Goal: Navigation & Orientation: Locate item on page

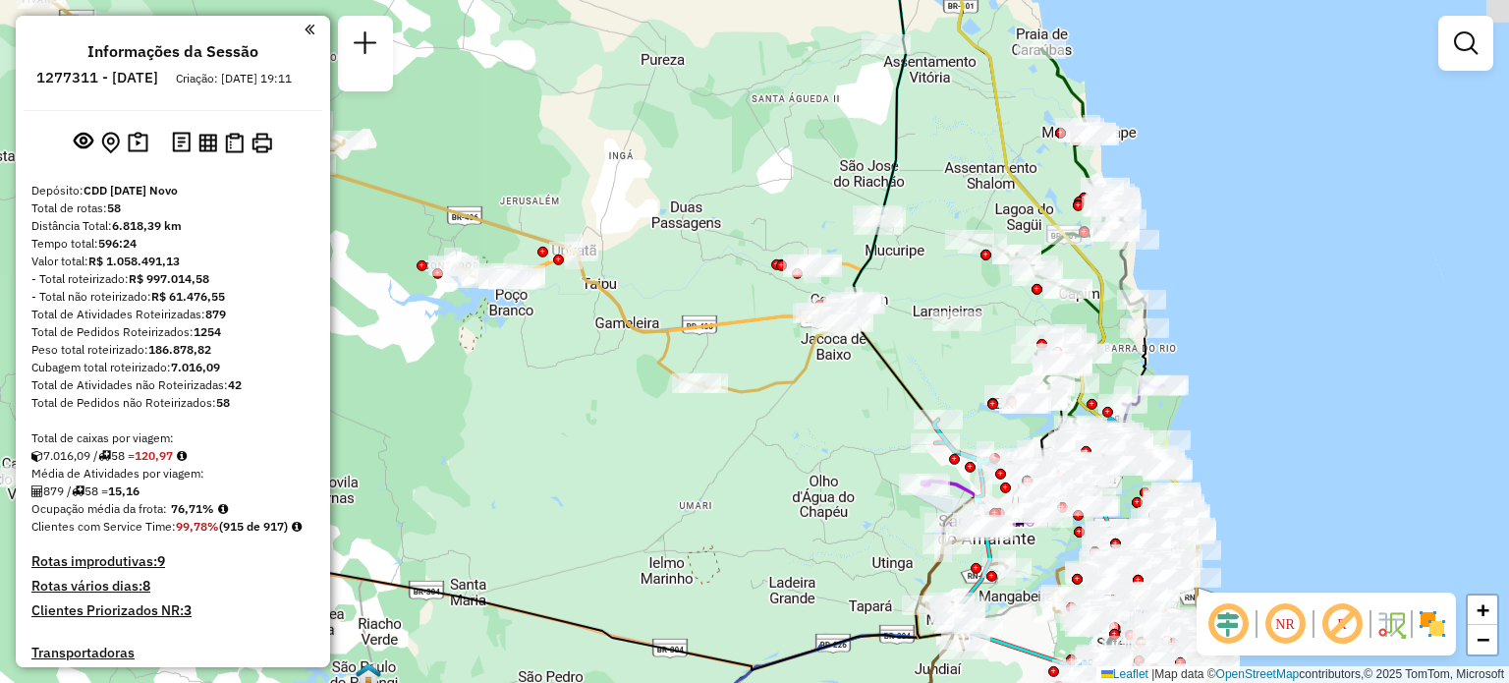
drag, startPoint x: 887, startPoint y: 518, endPoint x: 739, endPoint y: 459, distance: 159.6
click at [759, 459] on div "Rota 47 - Placa QRD6402 63858443 - IVONE AUGUSTA DA SIL Janela de atendimento G…" at bounding box center [754, 341] width 1509 height 683
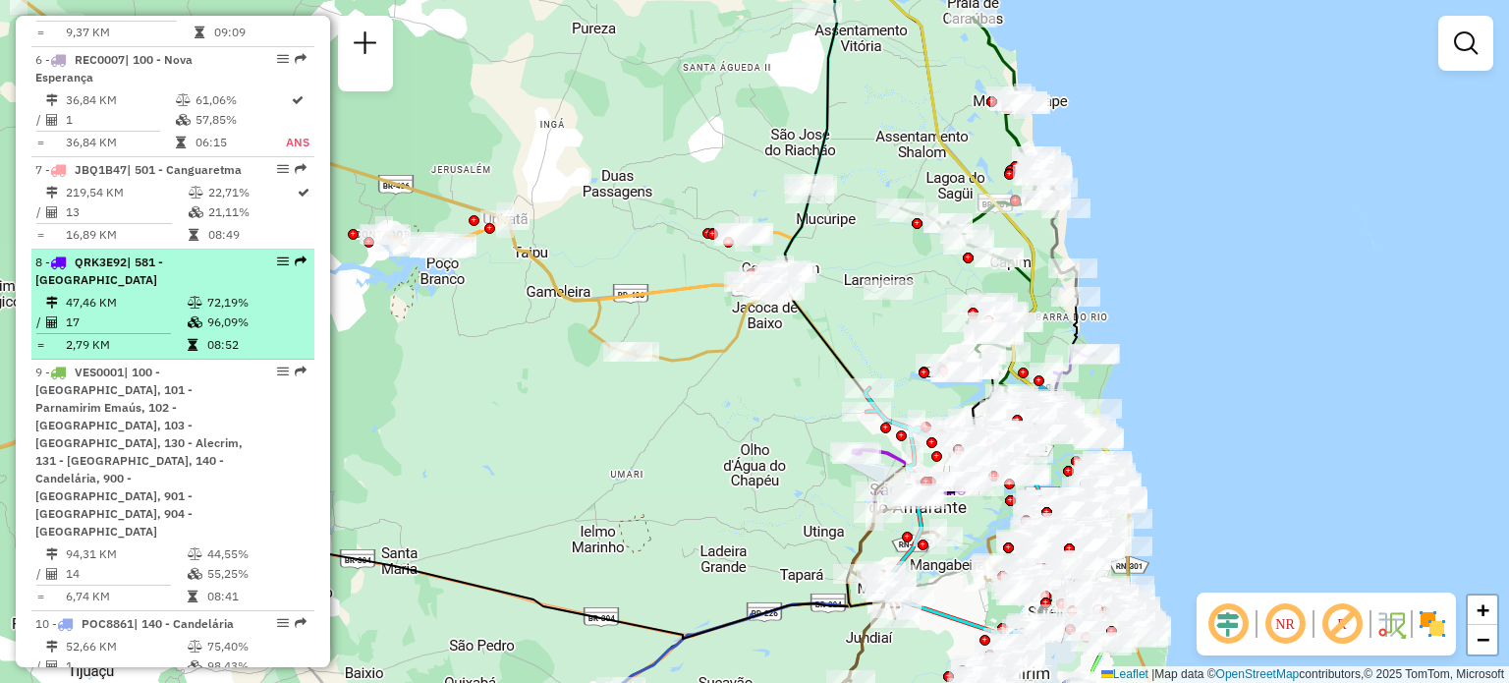
scroll to position [1179, 0]
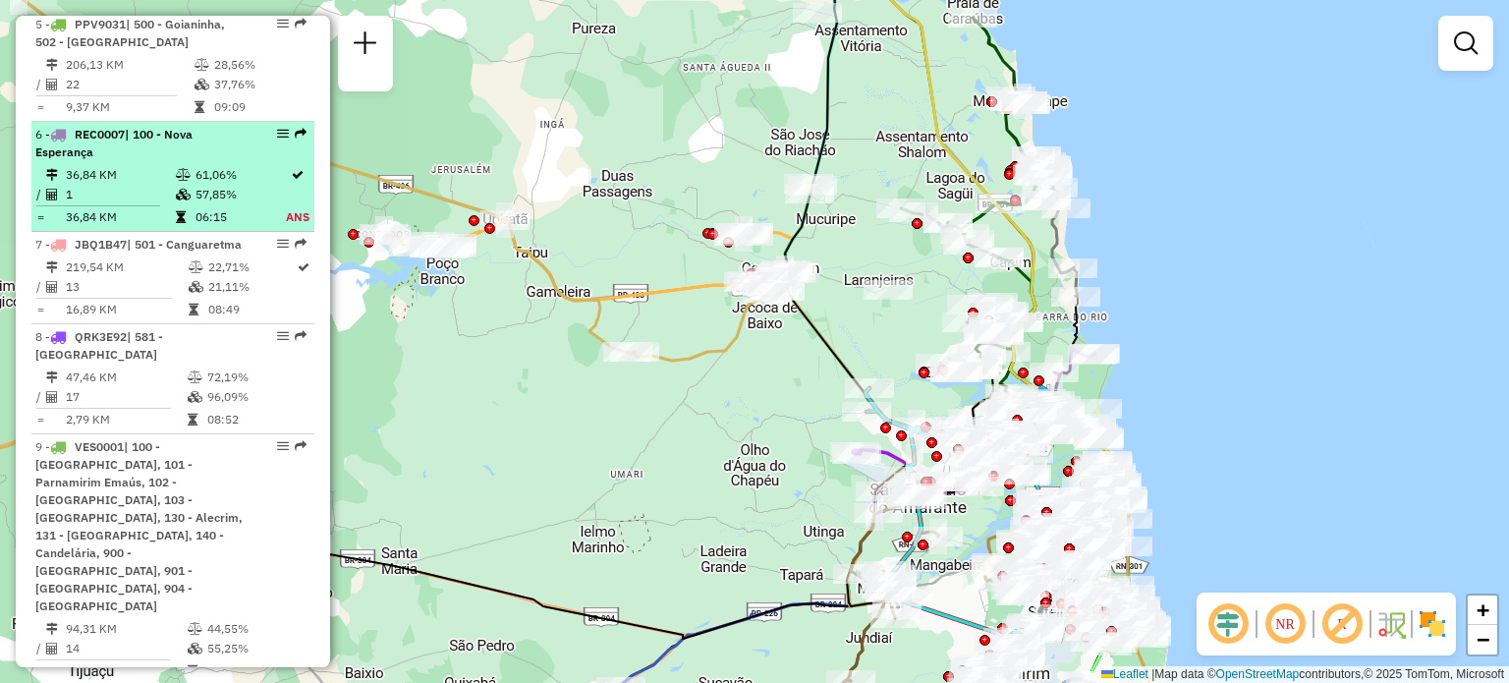
click at [277, 133] on em at bounding box center [283, 134] width 12 height 12
select select "**********"
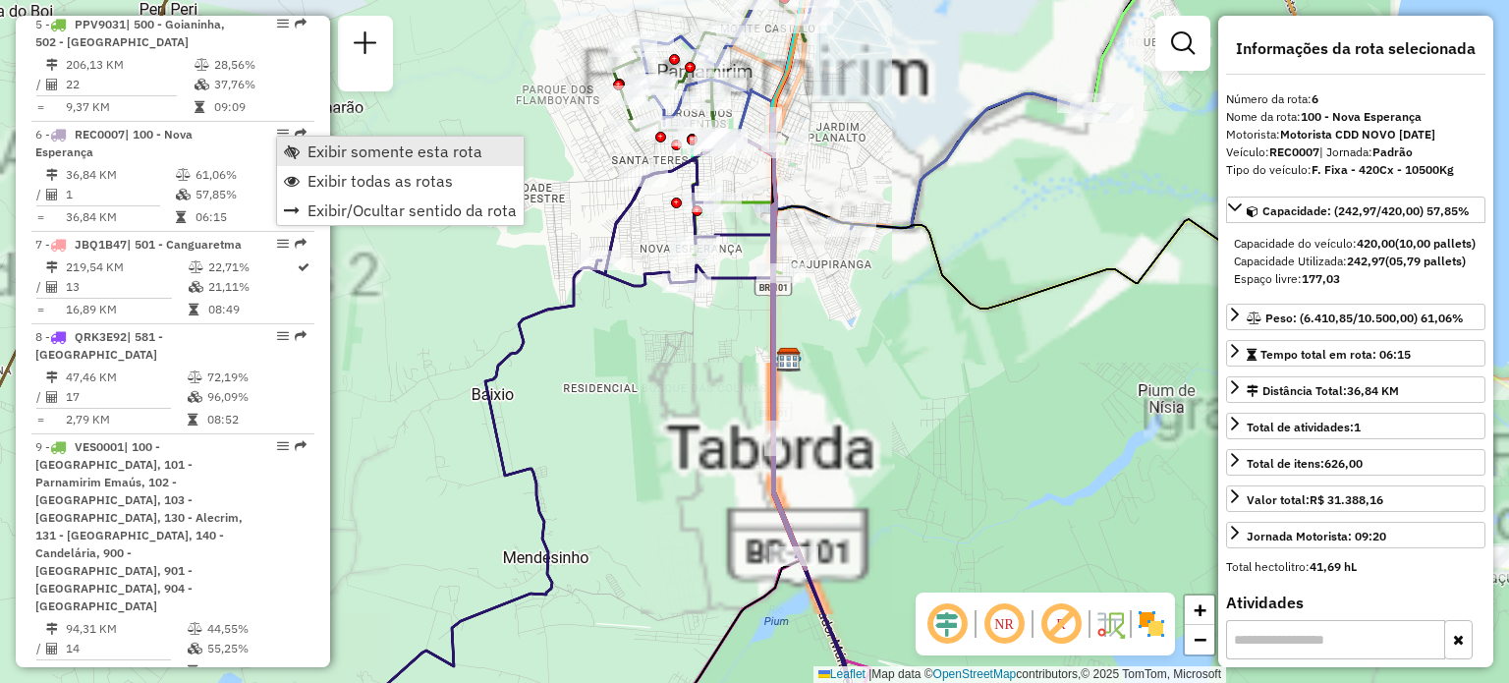
click at [307, 150] on span "Exibir somente esta rota" at bounding box center [394, 151] width 175 height 16
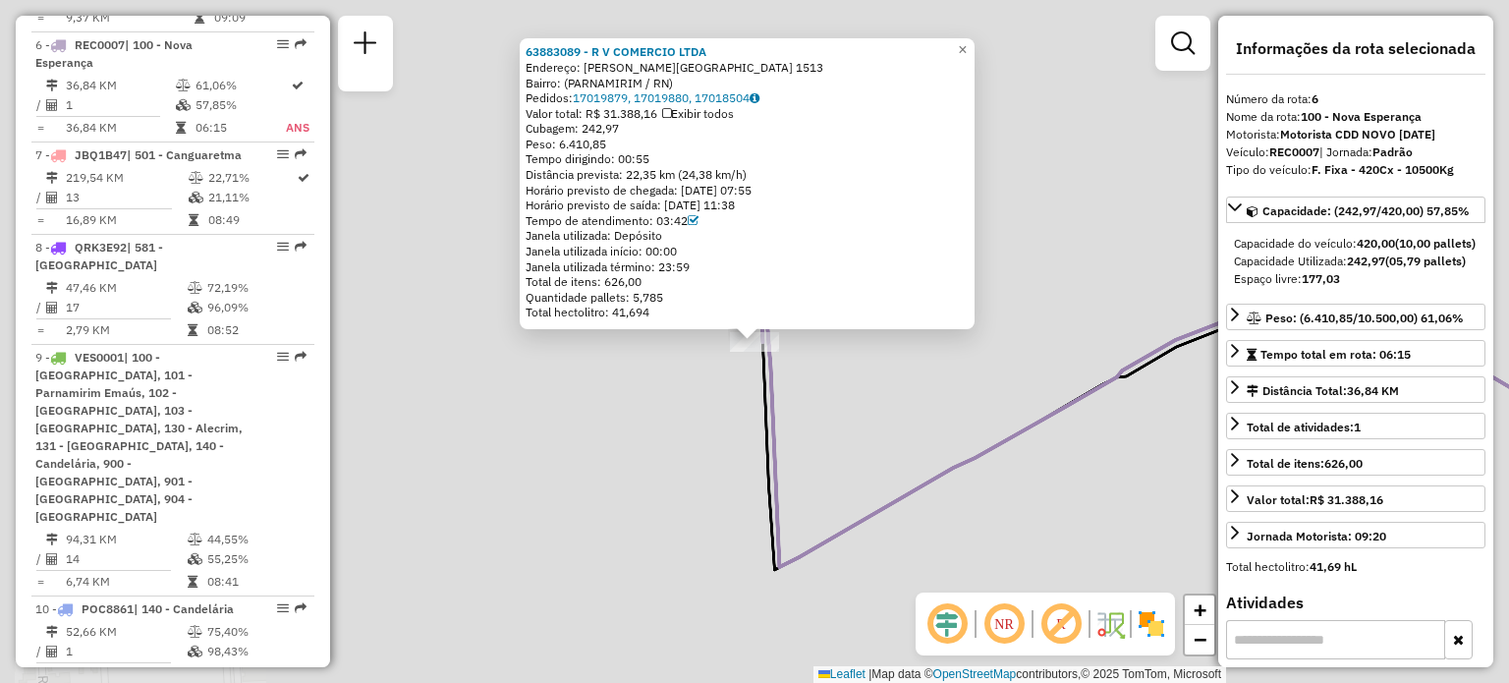
scroll to position [1284, 0]
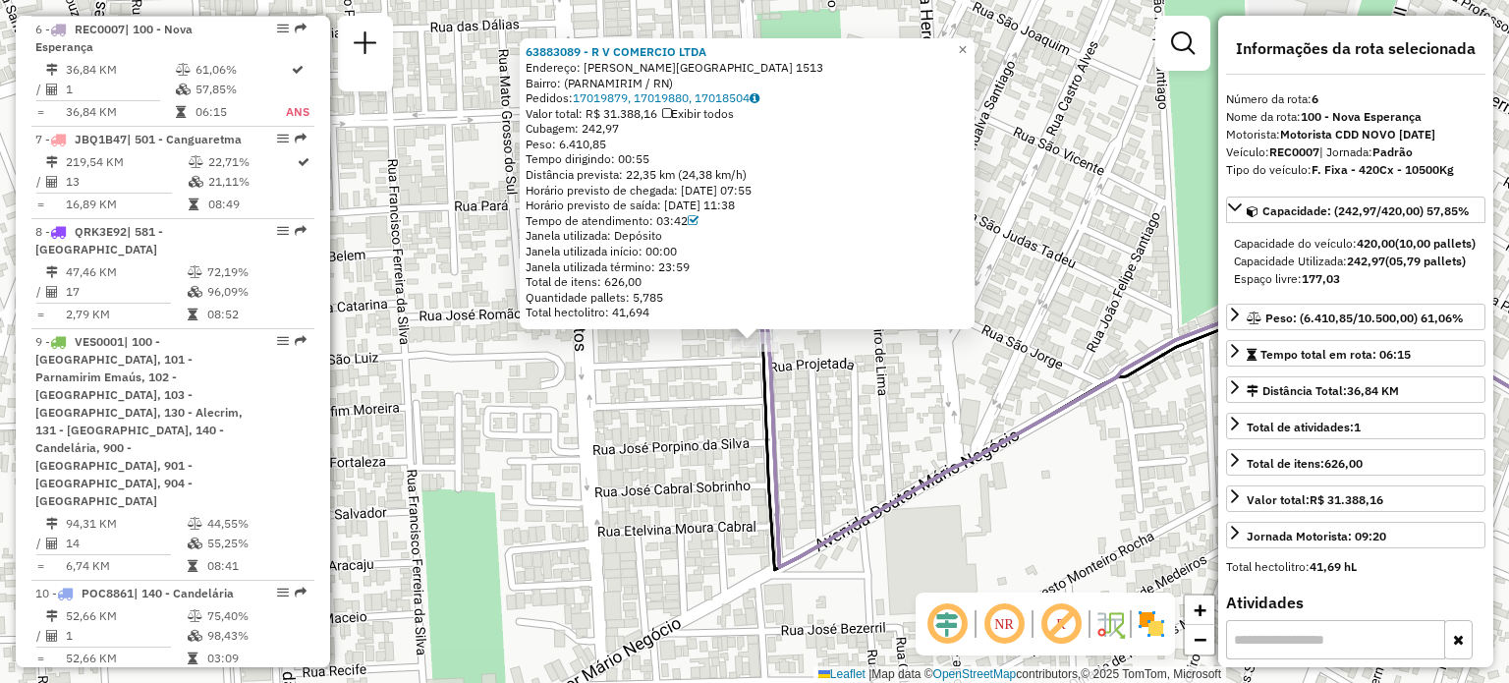
click at [856, 411] on div "63883089 - R V COMERCIO LTDA Endereço: [PERSON_NAME] DE [GEOGRAPHIC_DATA] 1513 …" at bounding box center [754, 341] width 1509 height 683
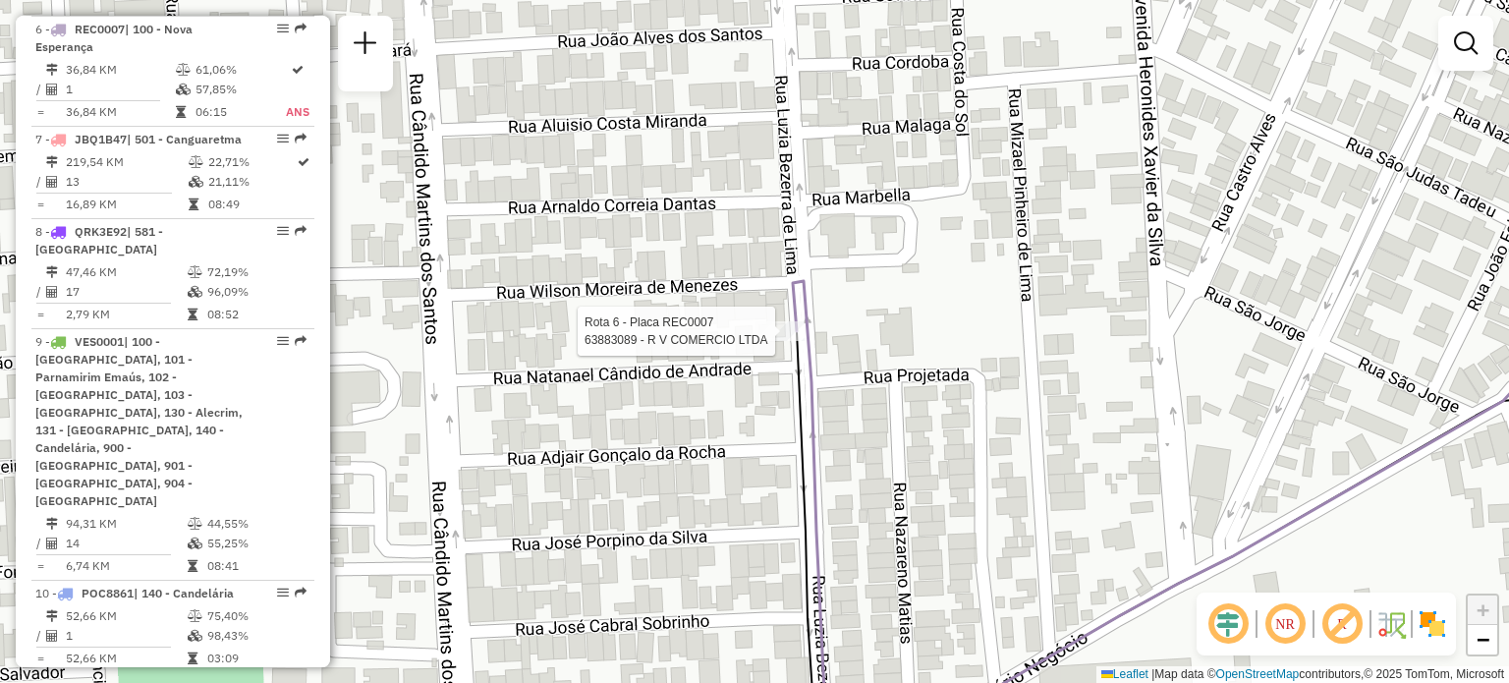
select select "**********"
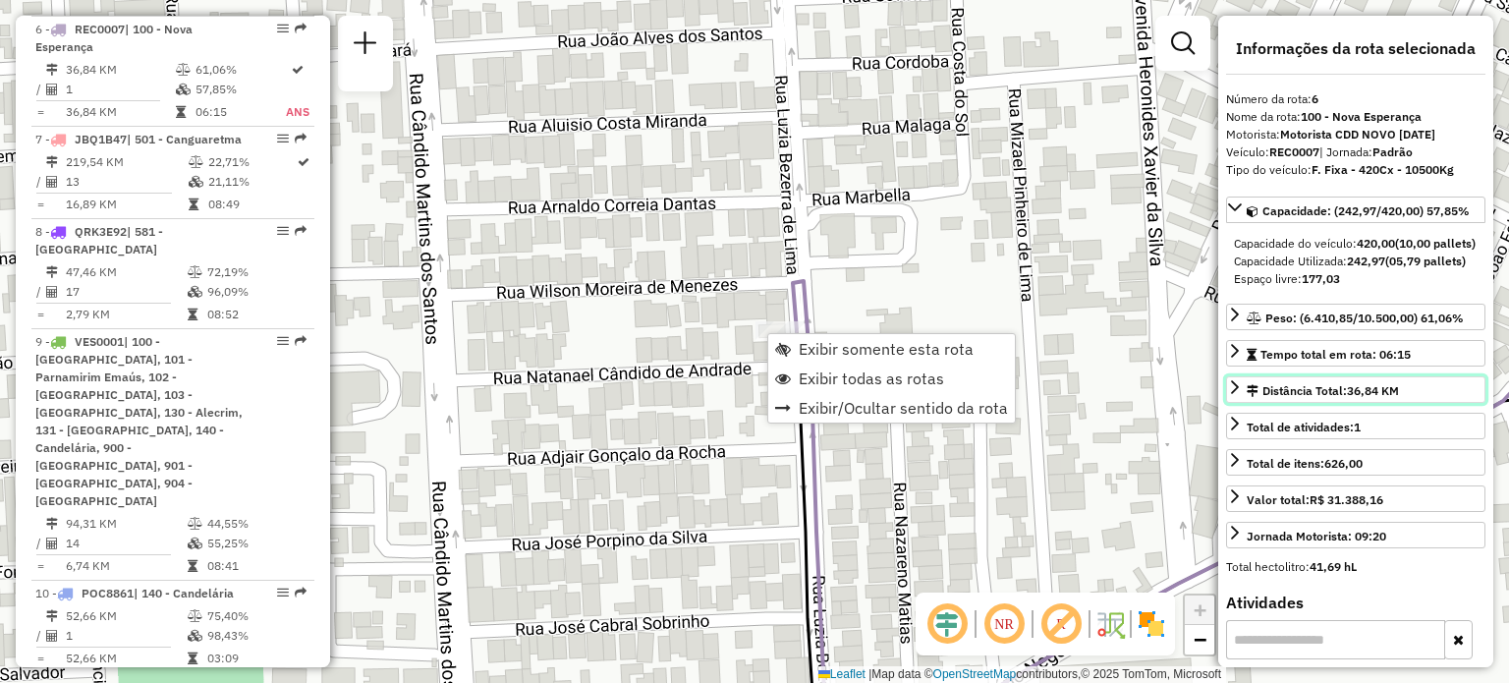
click at [1245, 403] on link "Distância Total: 36,84 KM" at bounding box center [1355, 389] width 259 height 27
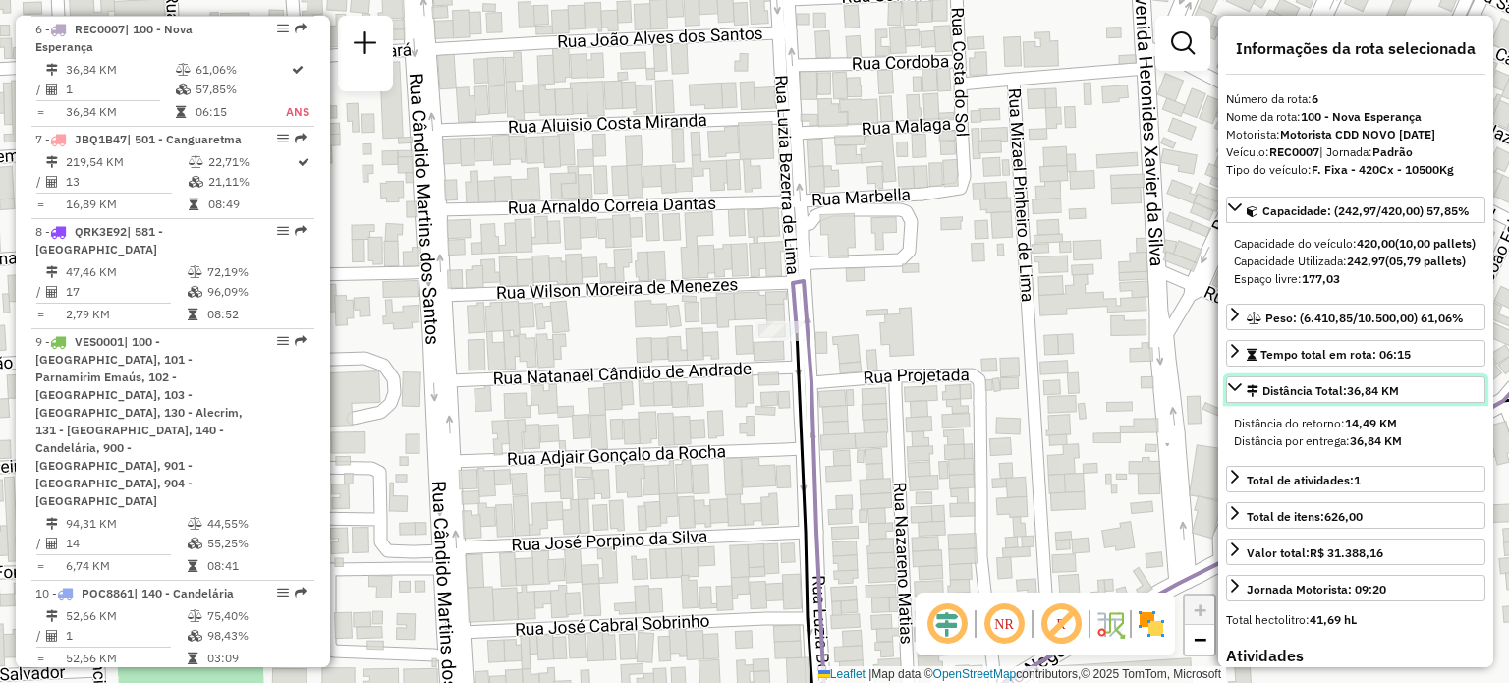
click at [1240, 395] on icon at bounding box center [1235, 387] width 16 height 16
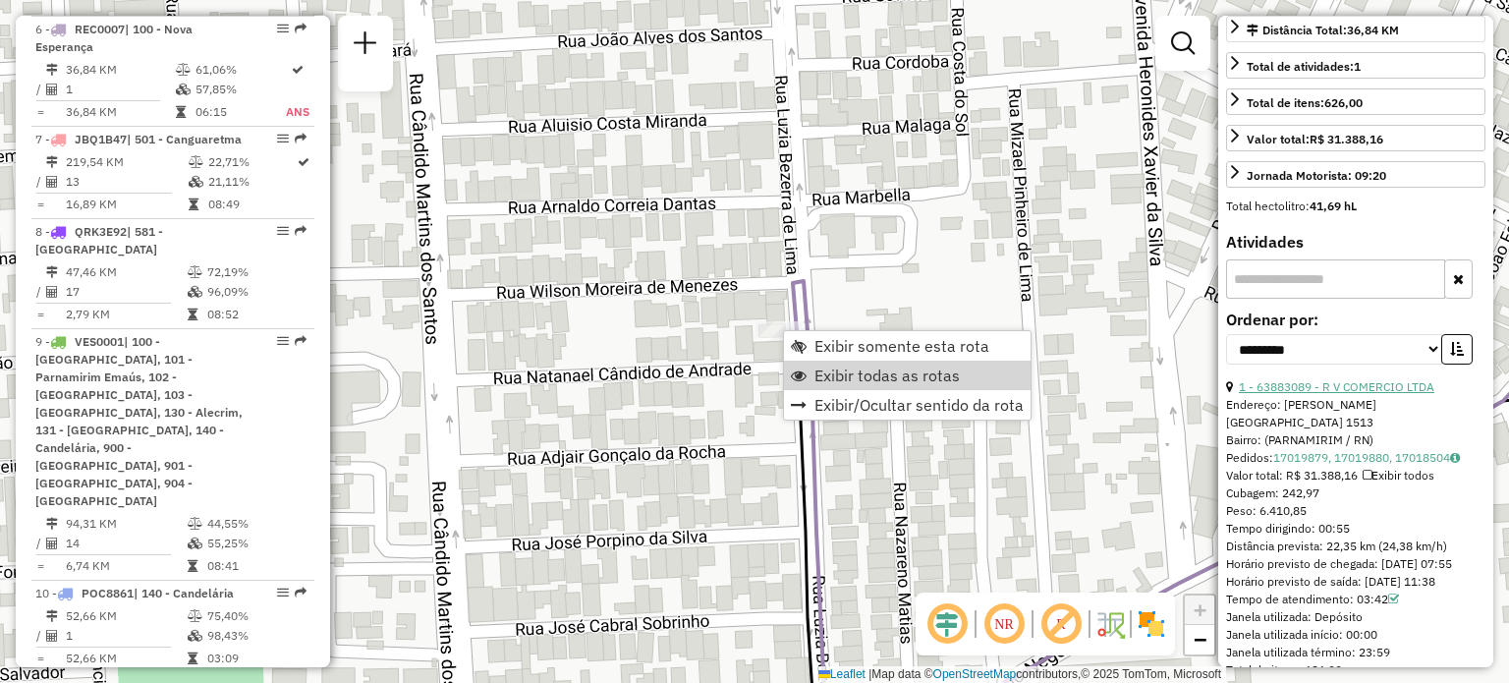
scroll to position [393, 0]
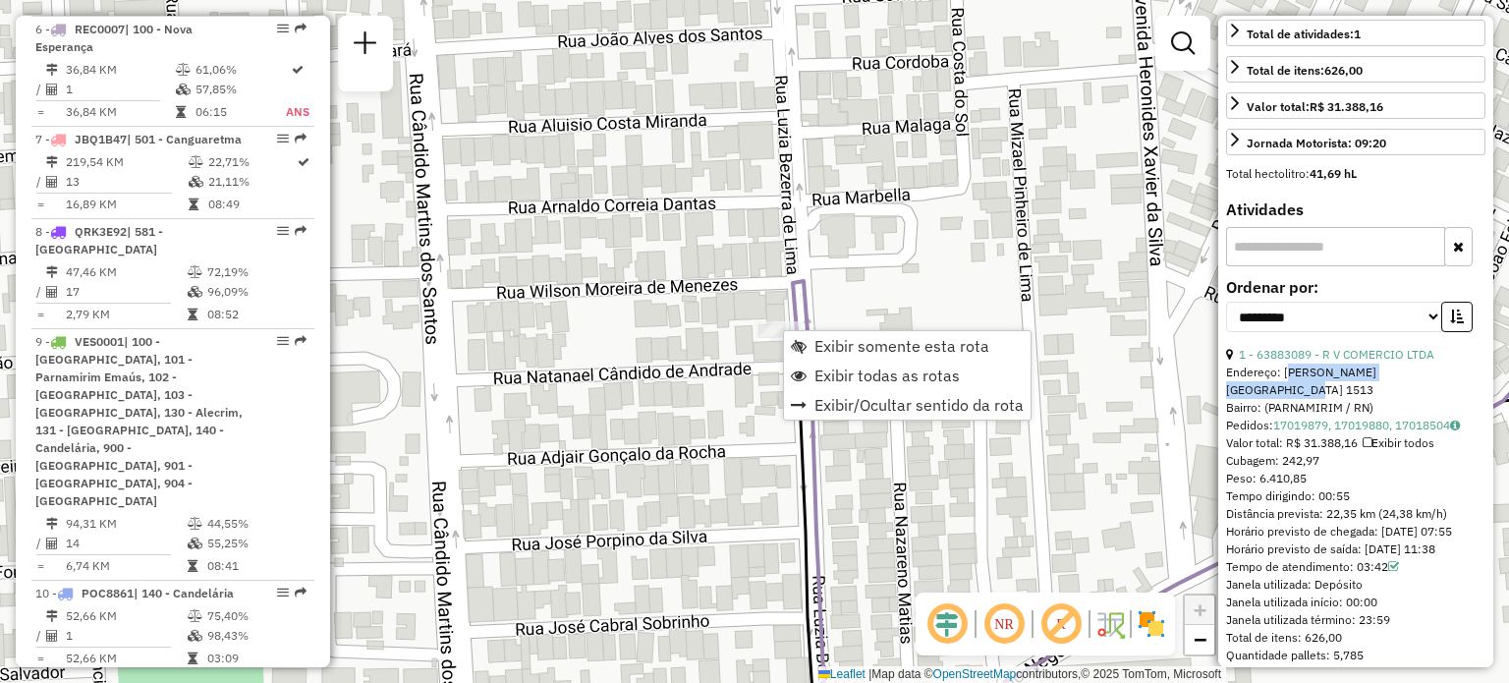
drag, startPoint x: 1282, startPoint y: 405, endPoint x: 1466, endPoint y: 408, distance: 183.7
click at [1470, 399] on div "Endereço: [PERSON_NAME][GEOGRAPHIC_DATA] 1513" at bounding box center [1355, 380] width 259 height 35
copy div "[PERSON_NAME] 1513"
